Goal: Task Accomplishment & Management: Manage account settings

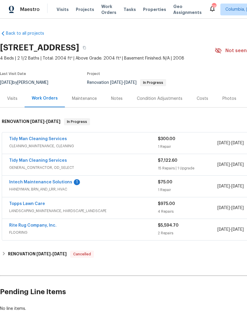
click at [26, 139] on link "Tidy Man Cleaning Services" at bounding box center [38, 139] width 58 height 4
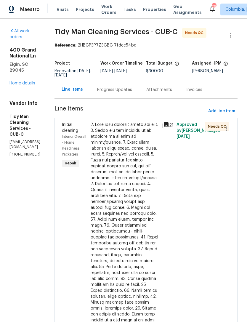
click at [116, 92] on div "Progress Updates" at bounding box center [114, 90] width 35 height 6
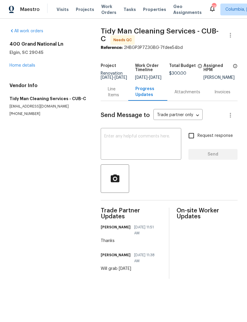
click at [108, 95] on div "Line Items" at bounding box center [114, 92] width 13 height 12
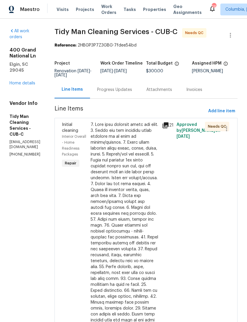
click at [115, 171] on div at bounding box center [125, 246] width 68 height 249
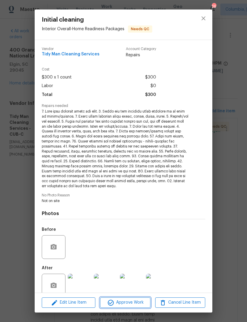
click at [127, 301] on span "Approve Work" at bounding box center [125, 302] width 46 height 7
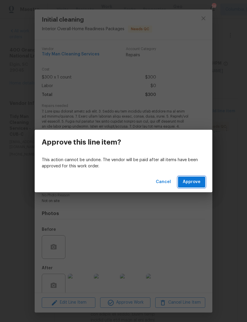
click at [195, 187] on button "Approve" at bounding box center [191, 181] width 27 height 11
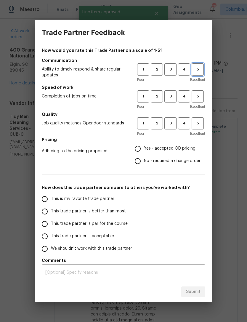
click at [198, 71] on span "5" at bounding box center [197, 69] width 11 height 7
click at [197, 98] on span "5" at bounding box center [197, 96] width 11 height 7
click at [201, 124] on span "5" at bounding box center [197, 123] width 11 height 7
click at [138, 149] on input "Yes - accepted OD pricing" at bounding box center [137, 148] width 12 height 12
radio input "true"
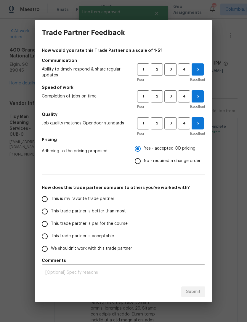
click at [55, 200] on span "This is my favorite trade partner" at bounding box center [82, 199] width 63 height 6
click at [51, 200] on input "This is my favorite trade partner" at bounding box center [44, 199] width 12 height 12
click at [193, 295] on span "Submit" at bounding box center [193, 291] width 15 height 7
radio input "true"
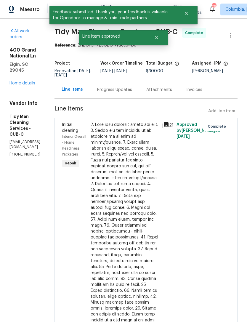
click at [18, 81] on link "Home details" at bounding box center [22, 83] width 26 height 4
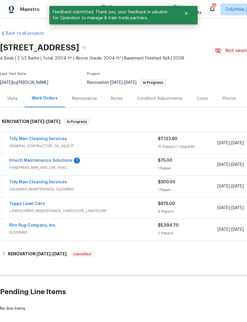
click at [20, 139] on link "Tidy Man Cleaning Services" at bounding box center [38, 139] width 58 height 4
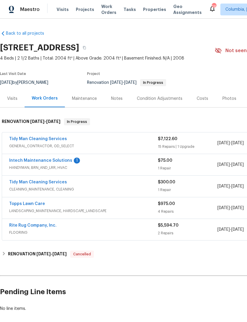
click at [31, 162] on link "Intech Maintenance Solutions" at bounding box center [40, 160] width 63 height 4
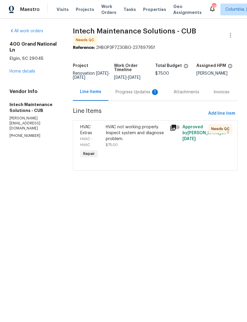
click at [121, 95] on div "Progress Updates 1" at bounding box center [137, 92] width 44 height 6
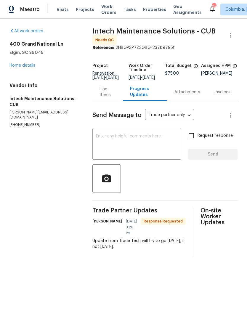
click at [101, 139] on textarea at bounding box center [137, 144] width 82 height 21
click at [103, 94] on div "Line Items" at bounding box center [108, 92] width 16 height 12
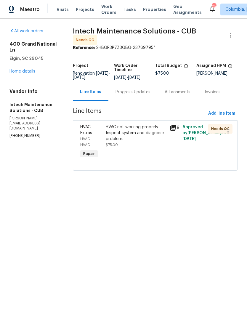
click at [139, 140] on div "HVAC not working properly. Inspect system and diagnose problem." at bounding box center [136, 133] width 60 height 18
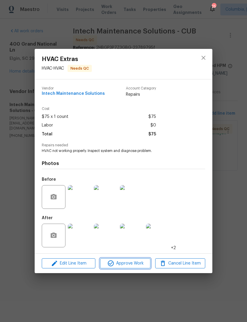
click at [131, 268] on button "Approve Work" at bounding box center [125, 263] width 50 height 10
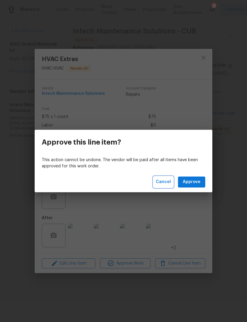
click at [164, 182] on span "Cancel" at bounding box center [163, 181] width 15 height 7
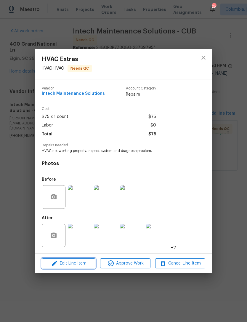
click at [79, 264] on span "Edit Line Item" at bounding box center [69, 263] width 50 height 7
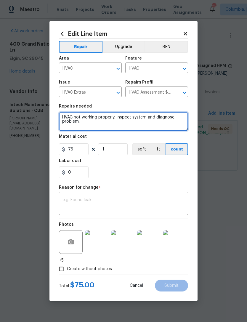
click at [80, 127] on textarea "HVAC not working properly. Inspect system and diagnose problem." at bounding box center [123, 121] width 129 height 19
type textarea "HVAC not"
type textarea "Serviced and clean system. Install 40-5 compactor."
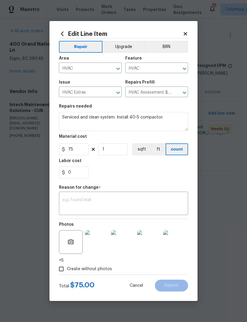
click at [161, 178] on div "0" at bounding box center [123, 172] width 129 height 12
click at [72, 199] on textarea at bounding box center [123, 204] width 122 height 12
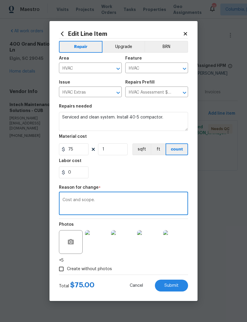
type textarea "Cost and scope."
click at [116, 168] on div "0" at bounding box center [123, 172] width 129 height 12
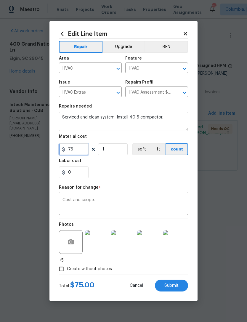
click at [77, 147] on input "75" at bounding box center [74, 149] width 30 height 12
click at [76, 150] on input "75" at bounding box center [74, 149] width 30 height 12
type input "690"
click at [144, 171] on div "0" at bounding box center [123, 172] width 129 height 12
click at [173, 288] on button "Submit" at bounding box center [171, 286] width 33 height 12
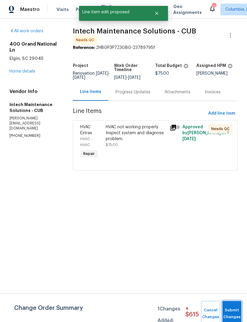
click at [232, 312] on button "Submit Changes" at bounding box center [231, 313] width 19 height 25
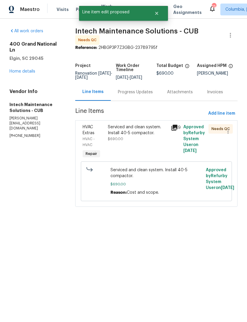
click at [28, 72] on link "Home details" at bounding box center [22, 71] width 26 height 4
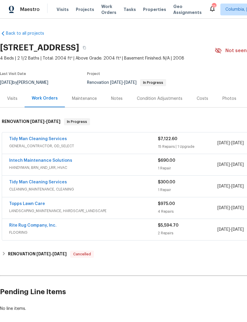
click at [24, 162] on link "Intech Maintenance Solutions" at bounding box center [40, 160] width 63 height 4
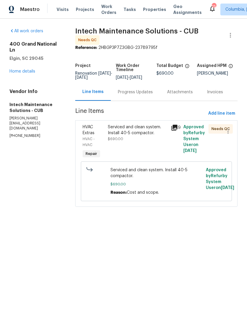
click at [129, 142] on div "Serviced and clean system. Install 40-5 compactor. $690.00" at bounding box center [137, 133] width 59 height 18
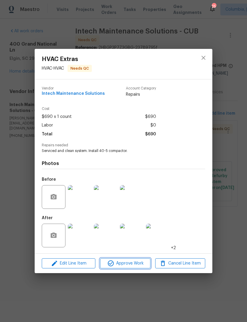
click at [120, 261] on span "Approve Work" at bounding box center [125, 263] width 46 height 7
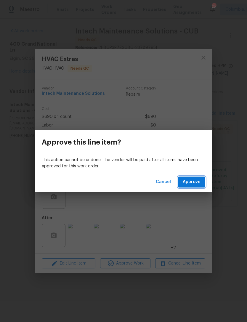
click at [188, 182] on span "Approve" at bounding box center [192, 181] width 18 height 7
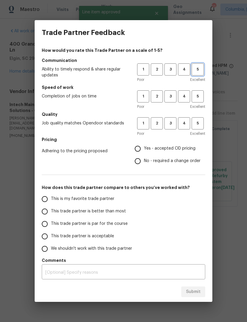
click at [200, 71] on span "5" at bounding box center [197, 69] width 11 height 7
click at [194, 95] on span "5" at bounding box center [197, 96] width 11 height 7
click at [197, 128] on button "5" at bounding box center [198, 123] width 12 height 12
click at [133, 150] on input "Yes - accepted OD pricing" at bounding box center [137, 148] width 12 height 12
radio input "true"
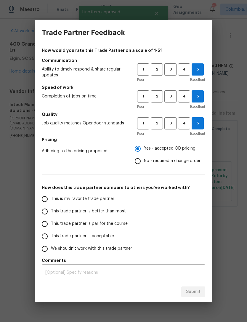
click at [42, 196] on input "This is my favorite trade partner" at bounding box center [44, 199] width 12 height 12
click at [195, 294] on span "Submit" at bounding box center [193, 291] width 15 height 7
radio input "true"
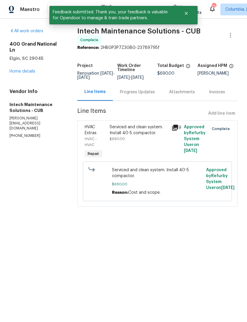
click at [11, 69] on link "Home details" at bounding box center [22, 71] width 26 height 4
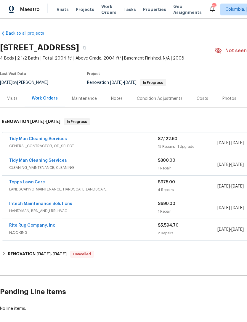
click at [25, 140] on link "Tidy Man Cleaning Services" at bounding box center [38, 139] width 58 height 4
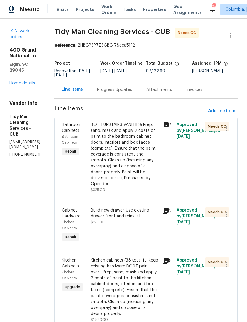
click at [118, 93] on div "Progress Updates" at bounding box center [114, 89] width 49 height 17
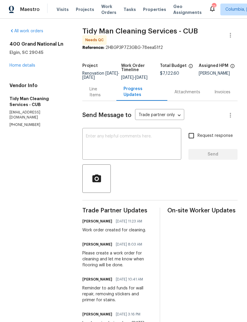
click at [15, 66] on link "Home details" at bounding box center [22, 65] width 26 height 4
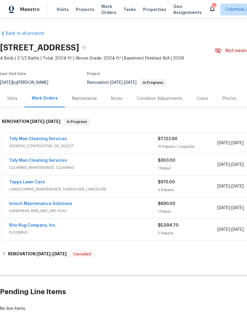
click at [30, 138] on link "Tidy Man Cleaning Services" at bounding box center [38, 139] width 58 height 4
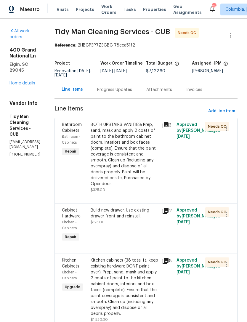
click at [15, 81] on link "Home details" at bounding box center [22, 83] width 26 height 4
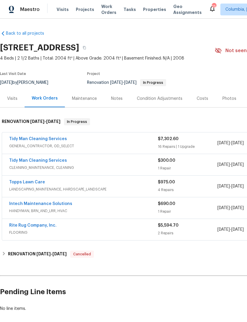
click at [44, 140] on link "Tidy Man Cleaning Services" at bounding box center [38, 139] width 58 height 4
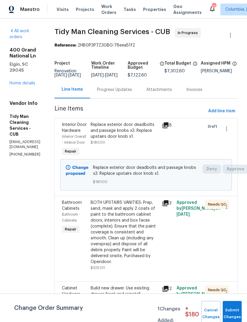
click at [131, 93] on div "Progress Updates" at bounding box center [114, 90] width 35 height 6
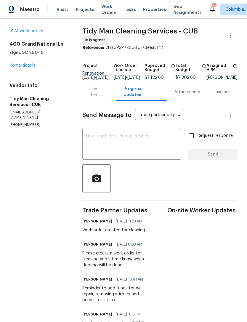
click at [100, 100] on div "Line Items" at bounding box center [99, 91] width 34 height 17
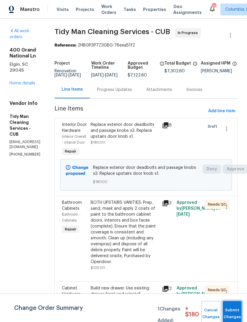
click at [232, 310] on button "Submit Changes" at bounding box center [232, 313] width 19 height 25
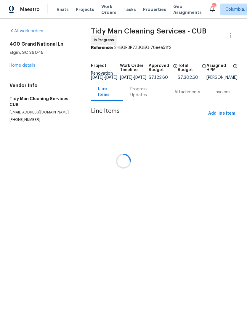
click at [123, 94] on div at bounding box center [123, 161] width 247 height 322
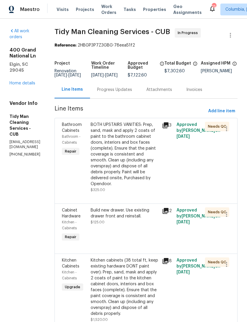
click at [121, 97] on div "Progress Updates" at bounding box center [114, 89] width 49 height 17
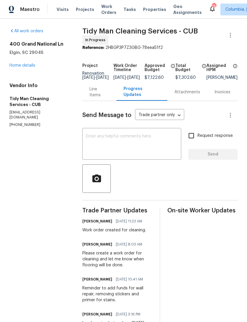
click at [100, 86] on div "Line Items" at bounding box center [99, 92] width 20 height 12
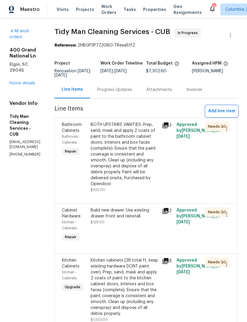
click at [223, 107] on span "Add line item" at bounding box center [221, 110] width 27 height 7
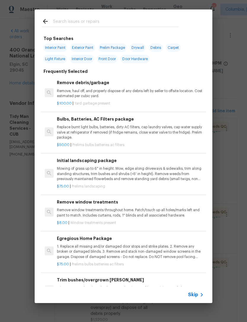
click at [67, 23] on input "text" at bounding box center [116, 22] width 126 height 9
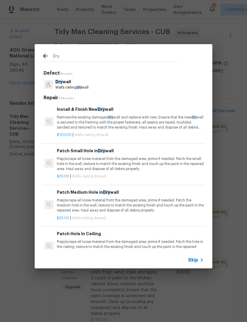
type input "Dry"
click at [124, 88] on div "Dry wall Walls ceiling dry wall" at bounding box center [123, 84] width 163 height 16
click at [136, 126] on p "Remove the existing damaged dry wall and replace with new. Ensure that the new …" at bounding box center [130, 122] width 147 height 15
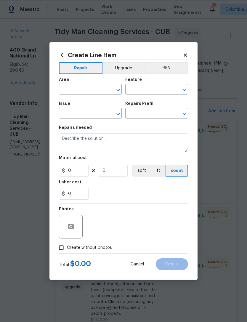
type input "Walls and Ceiling"
type input "Drywall"
type input "Install & Finish New Drywall $100.00"
type textarea "Remove the existing damaged drywall and replace with new. Ensure that the new d…"
type input "100"
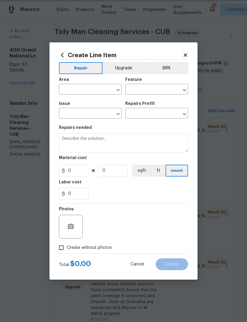
type input "1"
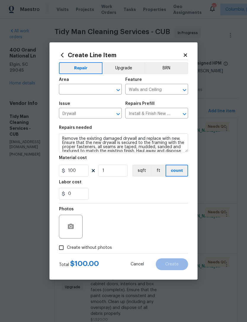
click at [84, 86] on input "text" at bounding box center [82, 89] width 46 height 9
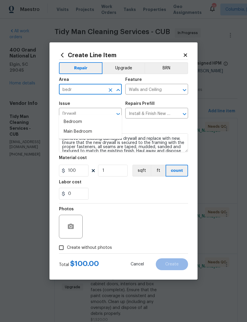
click at [70, 117] on li "Bedroom" at bounding box center [90, 122] width 63 height 10
type input "Bedroom"
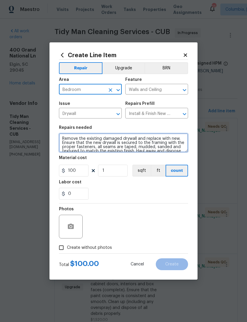
click at [69, 145] on textarea "Remove the existing damaged drywall and replace with new. Ensure that the new d…" at bounding box center [123, 142] width 129 height 19
click at [69, 144] on textarea "Remove the existing damaged drywall and replace with new. Ensure that the new d…" at bounding box center [123, 142] width 129 height 19
click at [69, 143] on textarea "Remove the existing damaged drywall and replace with new. Ensure that the new d…" at bounding box center [123, 142] width 129 height 19
click at [71, 143] on textarea "Remove the existing damaged drywall and replace with new. Ensure that the new d…" at bounding box center [123, 142] width 129 height 19
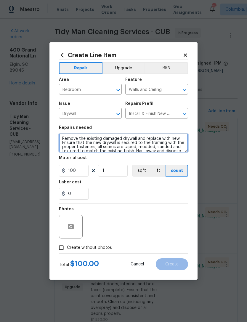
click at [76, 142] on textarea "Remove the existing damaged drywall and replace with new. Ensure that the new d…" at bounding box center [123, 142] width 129 height 19
click at [78, 145] on textarea "Remove the existing damaged drywall and replace with new. Ensure that the new d…" at bounding box center [123, 142] width 129 height 19
click at [77, 145] on textarea "Remove the existing damaged drywall and replace with new. Ensure that the new d…" at bounding box center [123, 142] width 129 height 19
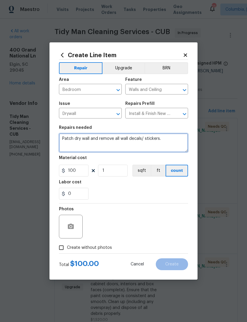
type textarea "Patch dry wall and remove all wall decals/ stickers."
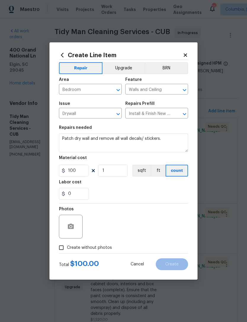
click at [104, 195] on div "0" at bounding box center [123, 194] width 129 height 12
click at [77, 169] on input "100" at bounding box center [74, 171] width 30 height 12
click at [80, 170] on input "100" at bounding box center [74, 171] width 30 height 12
type input "200"
click at [107, 193] on div "0" at bounding box center [123, 194] width 129 height 12
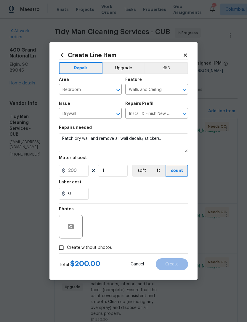
click at [60, 247] on input "Create without photos" at bounding box center [61, 247] width 11 height 11
checkbox input "true"
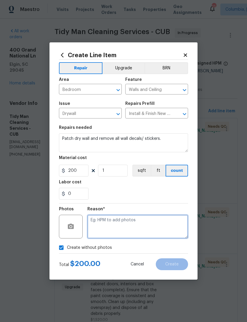
click at [102, 222] on textarea at bounding box center [137, 227] width 101 height 24
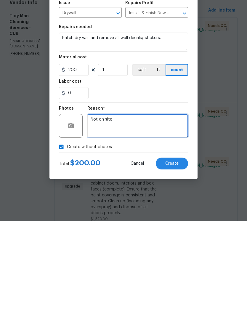
type textarea "Not on site"
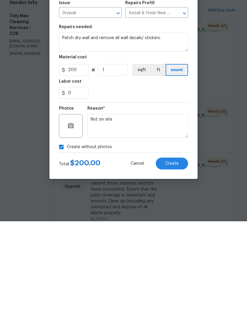
click at [179, 258] on button "Create" at bounding box center [172, 264] width 32 height 12
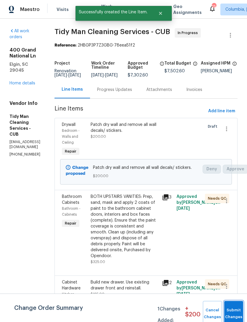
click at [234, 313] on span "Submit Changes" at bounding box center [233, 314] width 13 height 14
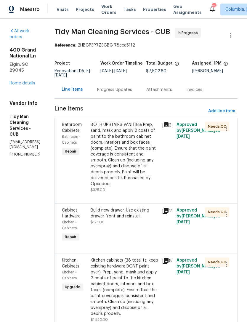
click at [13, 81] on link "Home details" at bounding box center [22, 83] width 26 height 4
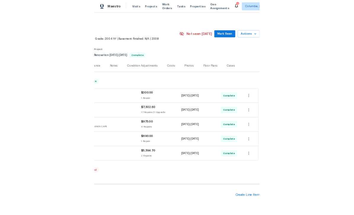
scroll to position [0, 88]
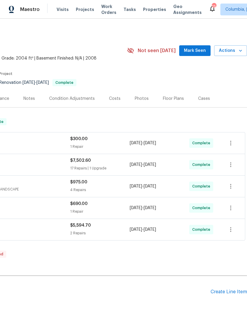
click at [169, 99] on div "Floor Plans" at bounding box center [173, 99] width 21 height 6
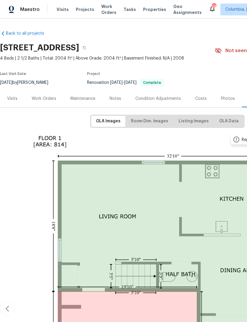
click at [225, 100] on div "Photos" at bounding box center [228, 99] width 14 height 6
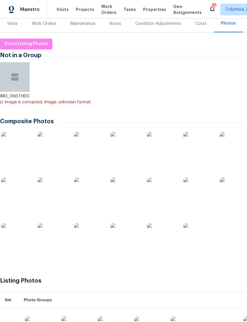
scroll to position [75, 0]
click at [13, 236] on img at bounding box center [16, 238] width 30 height 30
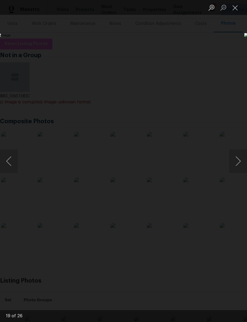
click at [233, 8] on button "Close lightbox" at bounding box center [235, 7] width 12 height 10
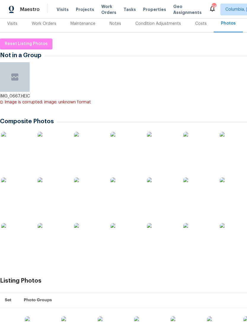
click at [52, 236] on img at bounding box center [53, 238] width 30 height 30
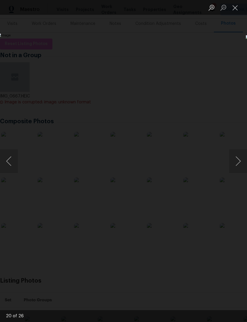
click at [236, 7] on button "Close lightbox" at bounding box center [235, 7] width 12 height 10
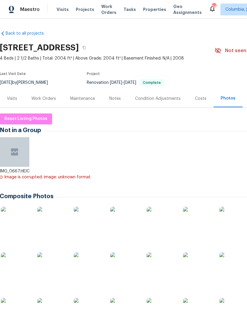
scroll to position [0, 0]
click at [44, 100] on div "Work Orders" at bounding box center [43, 99] width 25 height 6
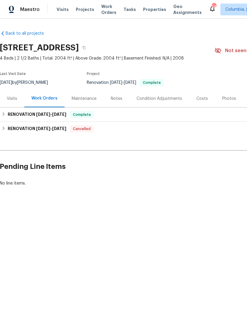
click at [115, 94] on div "Notes" at bounding box center [117, 98] width 26 height 17
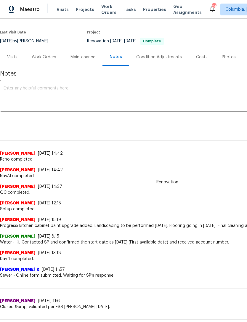
scroll to position [42, 0]
click at [16, 86] on textarea at bounding box center [168, 96] width 328 height 21
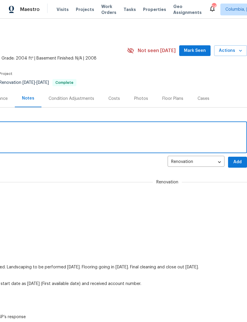
scroll to position [0, 88]
type textarea "Listing pics uploaded."
click at [239, 162] on span "Add" at bounding box center [237, 161] width 9 height 7
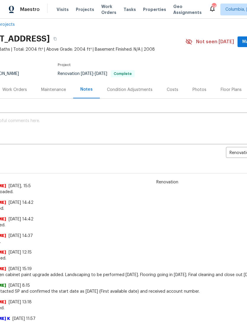
scroll to position [9, 36]
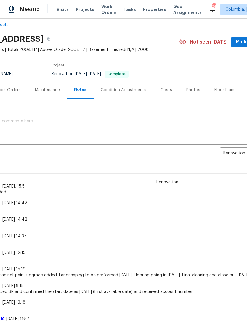
click at [240, 43] on span "Mark Seen" at bounding box center [247, 41] width 22 height 7
click at [149, 12] on span "Properties" at bounding box center [154, 10] width 23 height 6
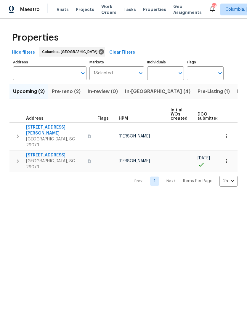
click at [134, 92] on span "In-reno (4)" at bounding box center [157, 91] width 65 height 8
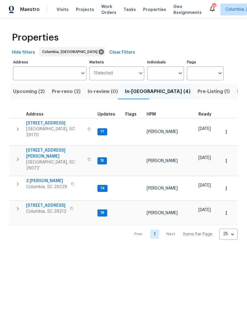
click at [58, 92] on span "Pre-reno (2)" at bounding box center [66, 91] width 29 height 8
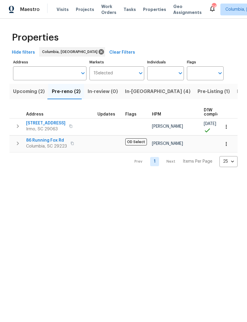
click at [38, 140] on span "86 Running Fox Rd" at bounding box center [46, 140] width 41 height 6
